Goal: Information Seeking & Learning: Check status

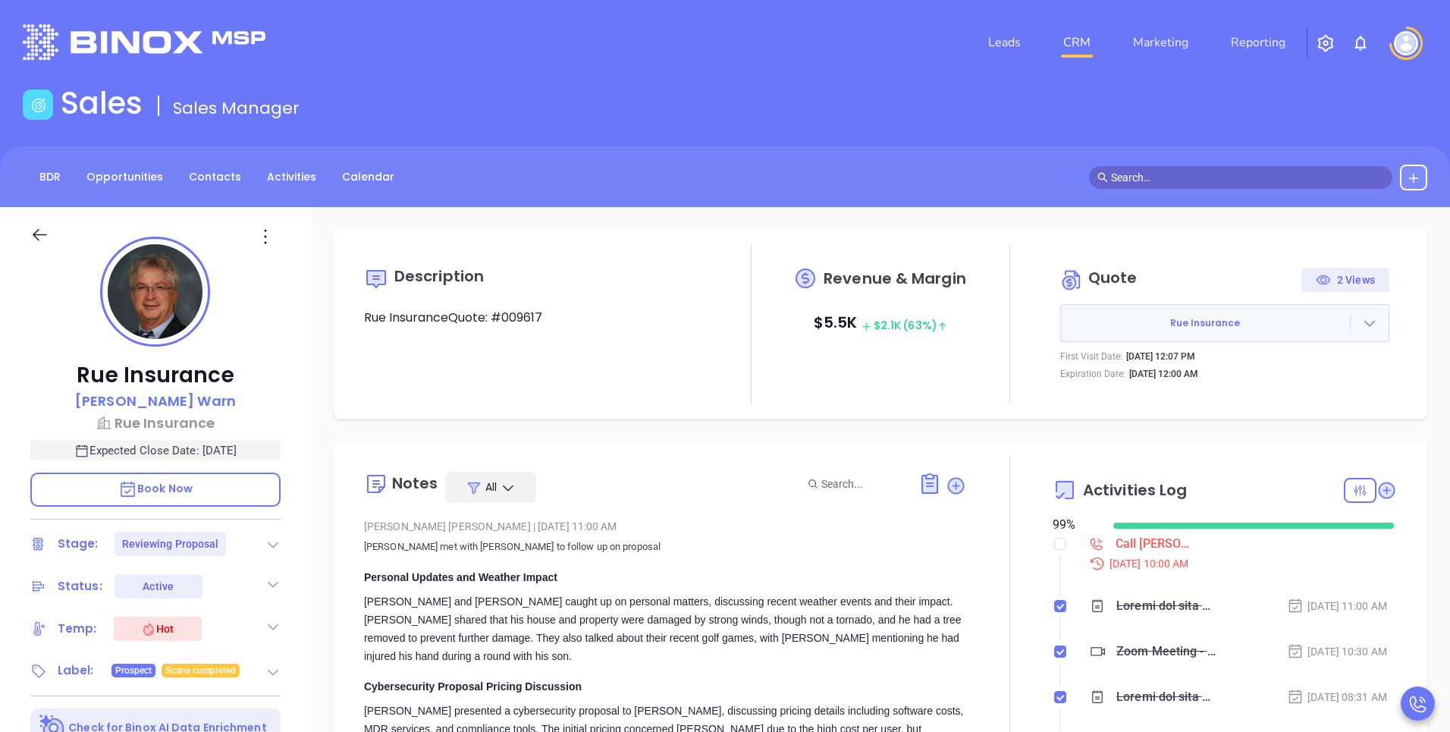
scroll to position [441, 0]
